Goal: Information Seeking & Learning: Learn about a topic

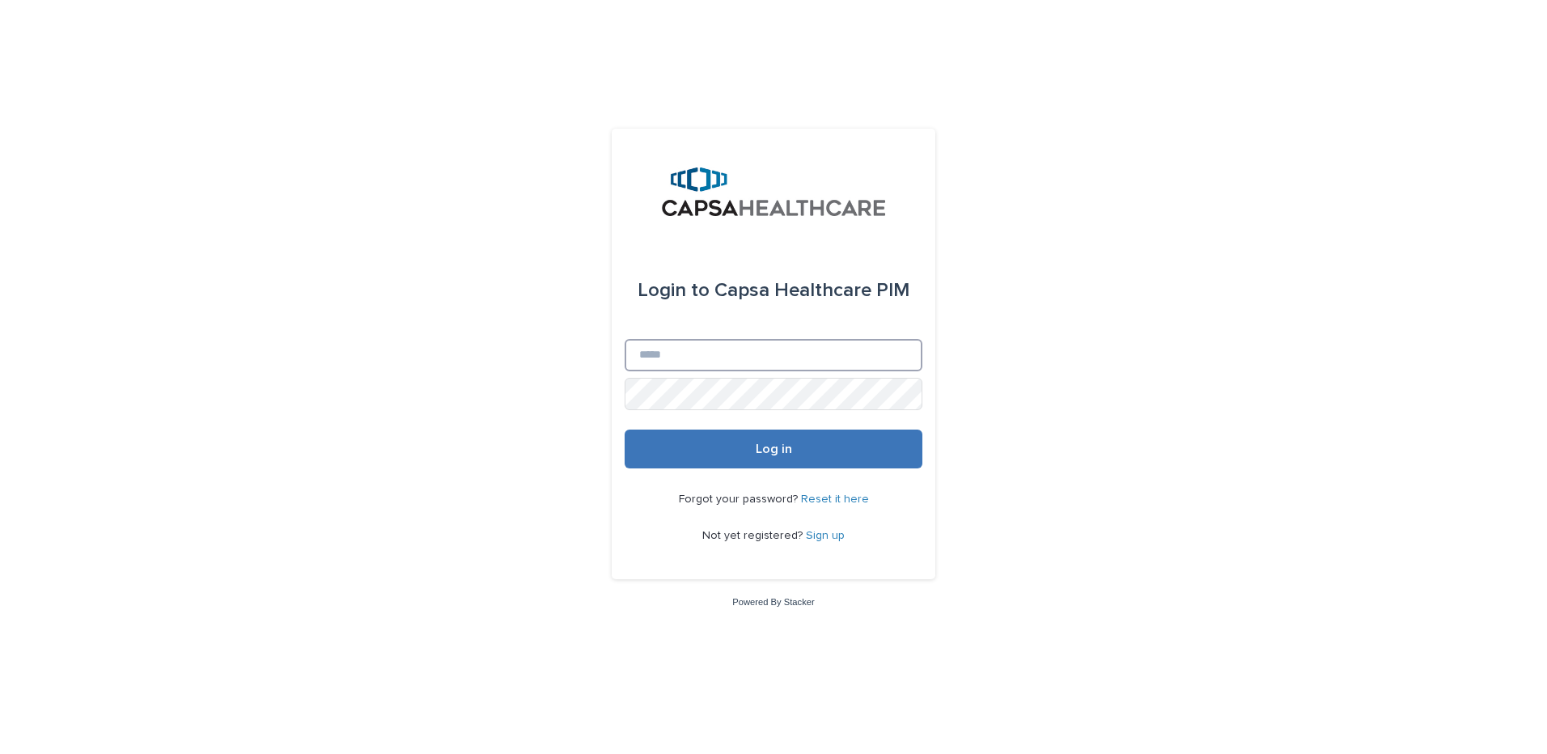
type input "**********"
click at [780, 458] on button "Log in" at bounding box center [773, 449] width 298 height 39
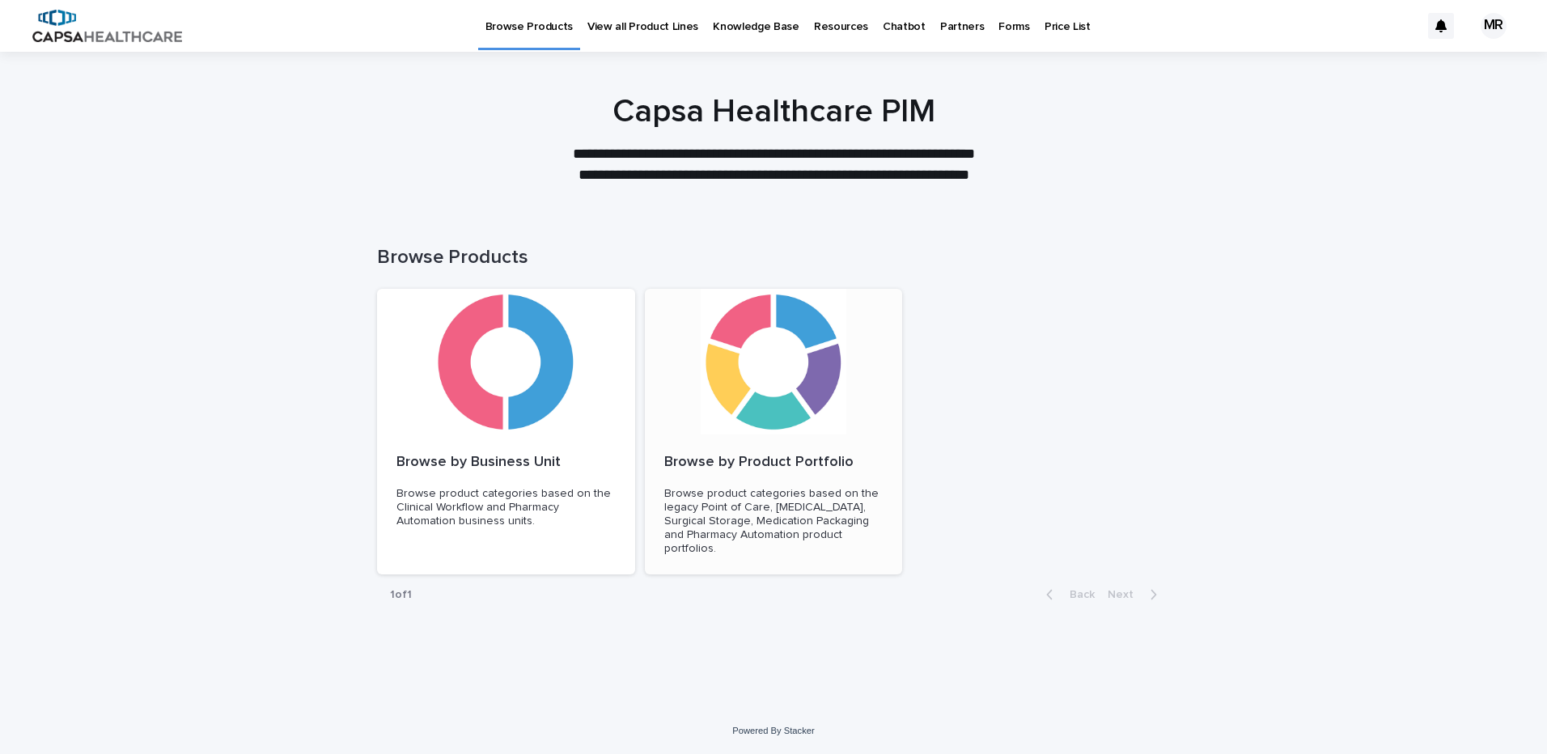
click at [754, 350] on div at bounding box center [774, 362] width 258 height 146
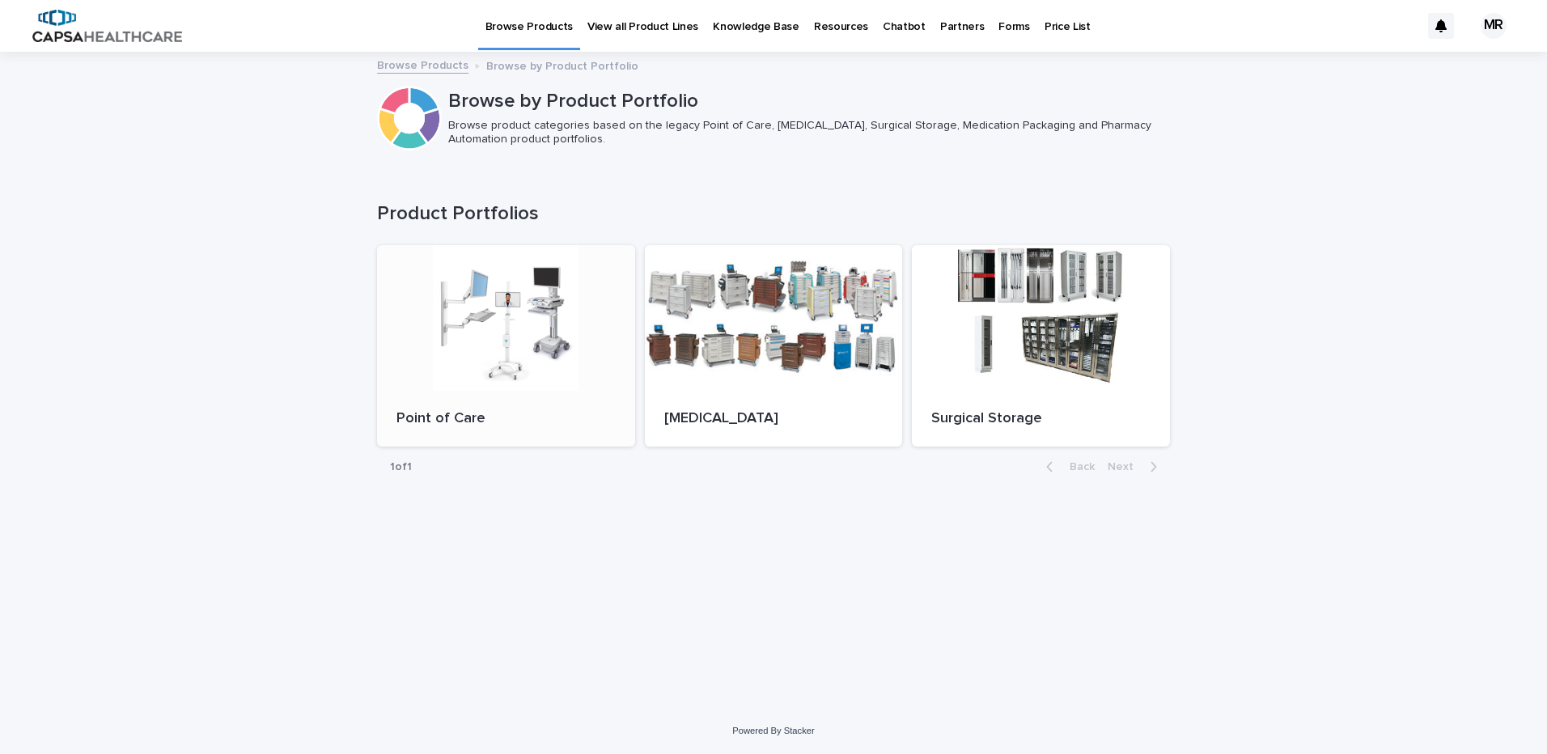
click at [531, 313] on div at bounding box center [506, 318] width 258 height 146
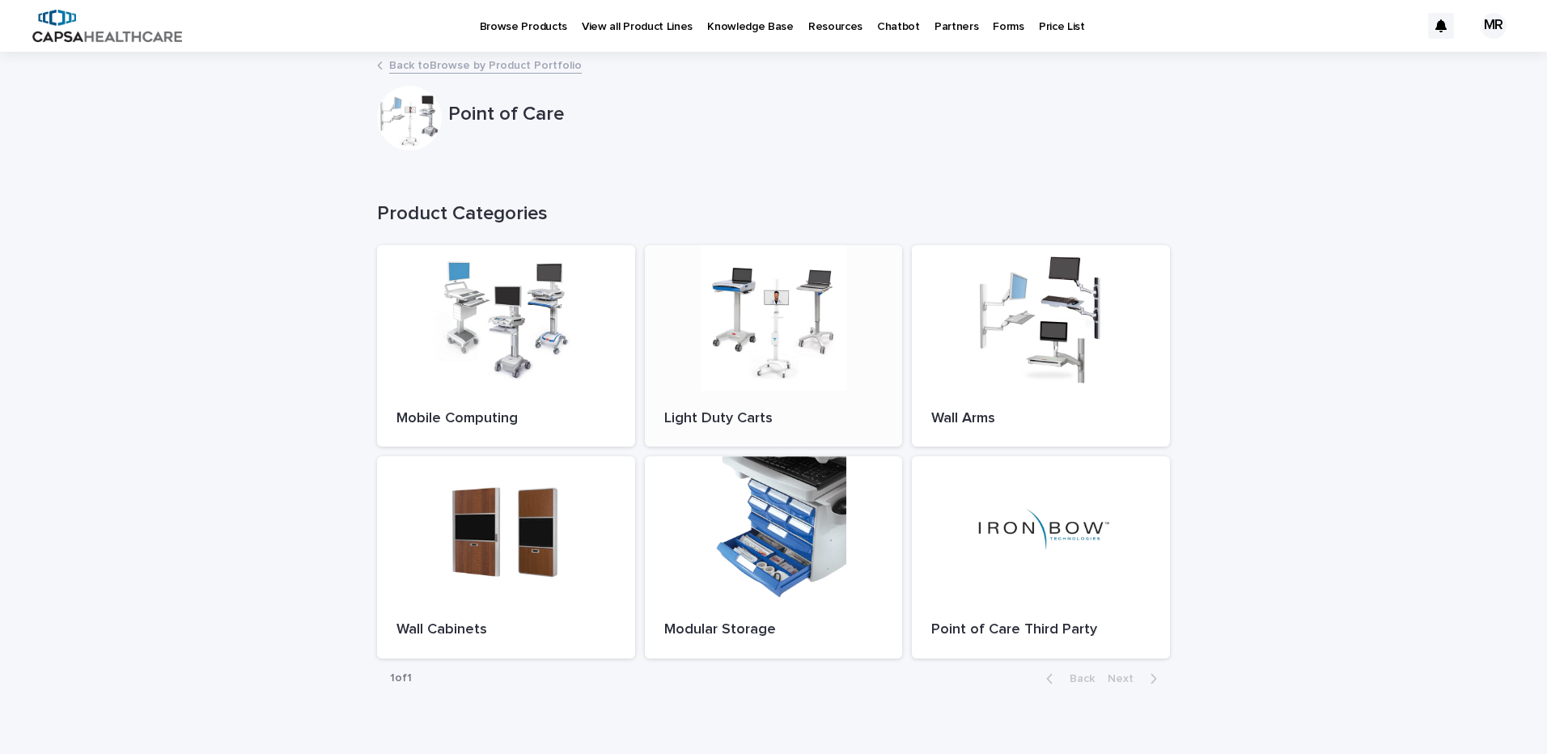
click at [730, 328] on div at bounding box center [774, 318] width 258 height 146
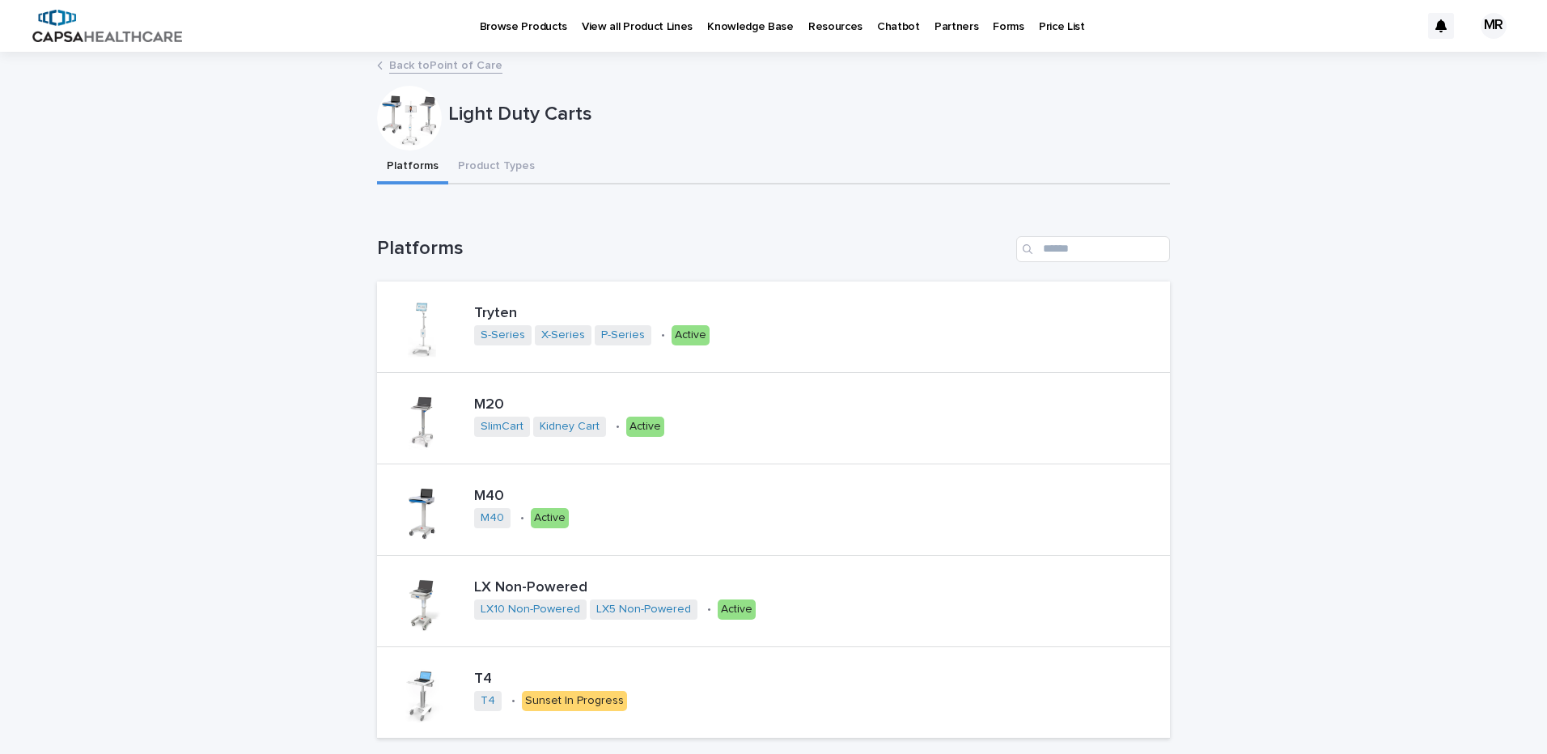
scroll to position [178, 0]
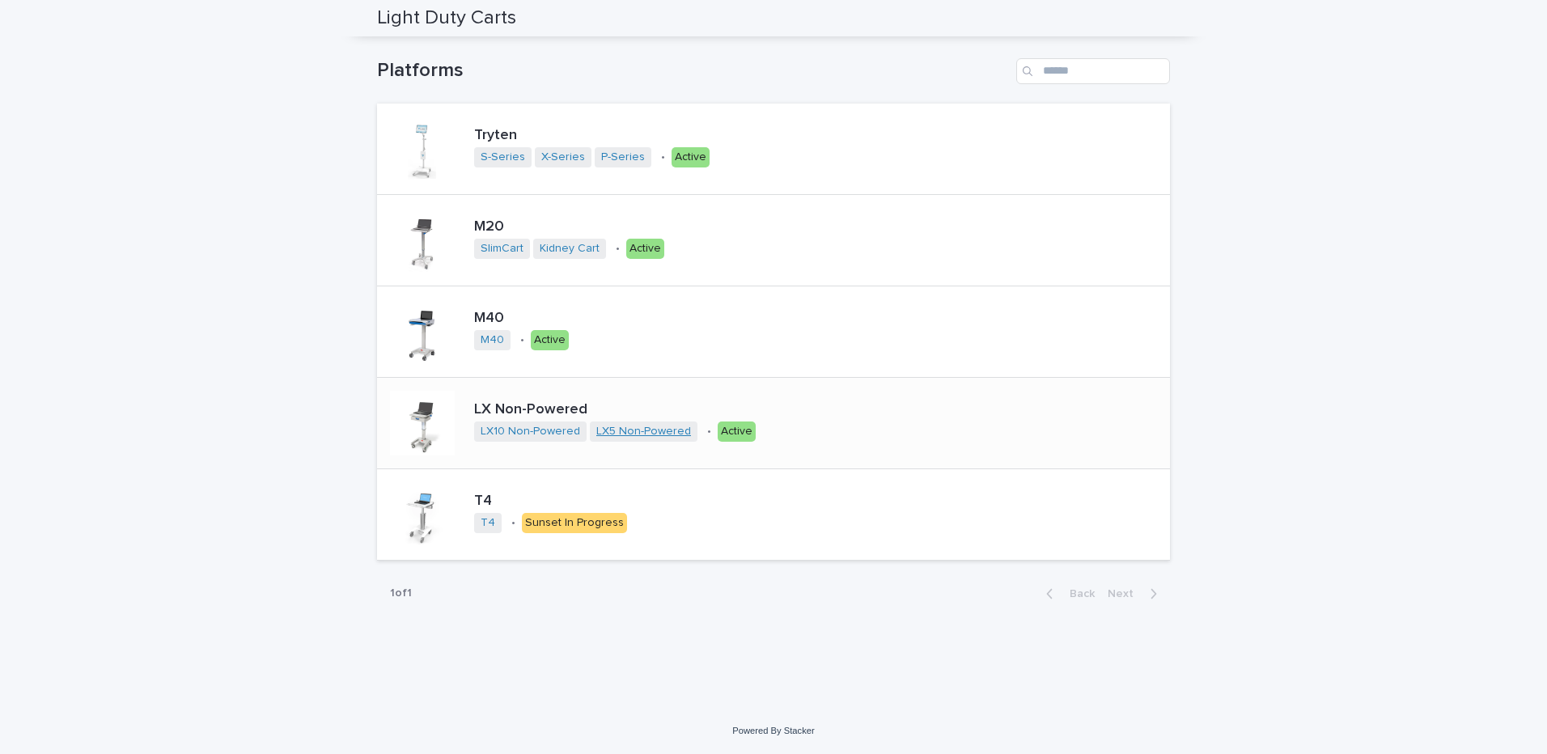
click at [632, 434] on link "LX5 Non-Powered" at bounding box center [643, 432] width 95 height 14
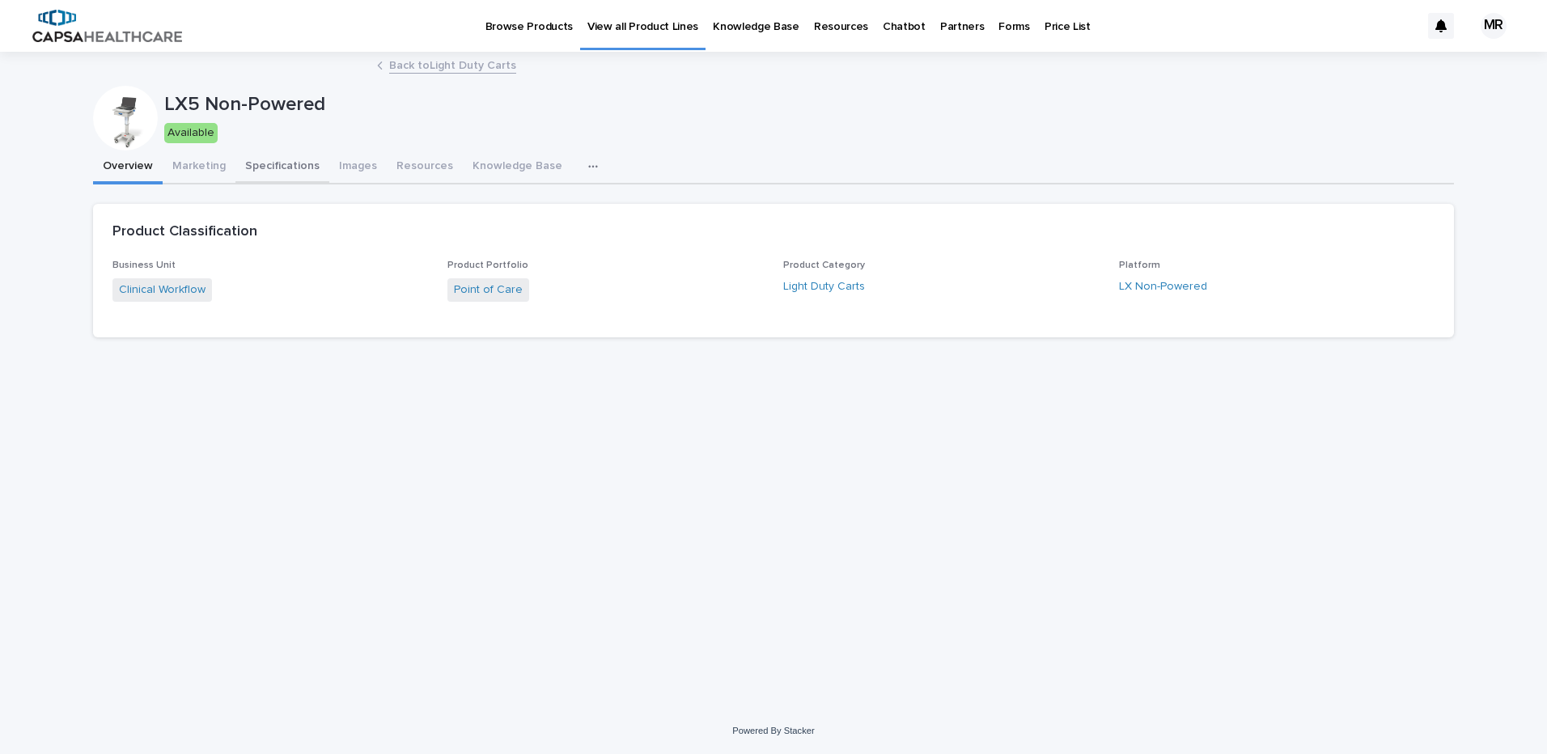
click at [249, 159] on button "Specifications" at bounding box center [282, 167] width 94 height 34
